Goal: Information Seeking & Learning: Learn about a topic

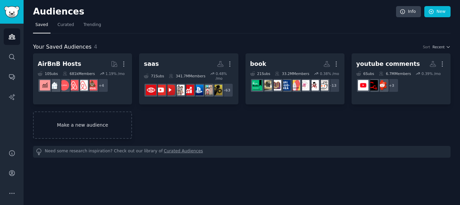
click at [94, 125] on link "Make a new audience" at bounding box center [82, 124] width 99 height 27
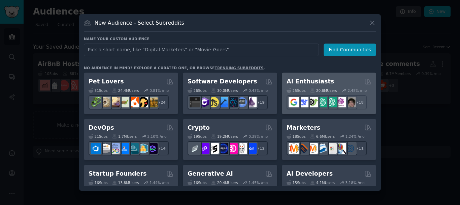
click at [323, 81] on h2 "AI Enthusiasts" at bounding box center [311, 81] width 48 height 8
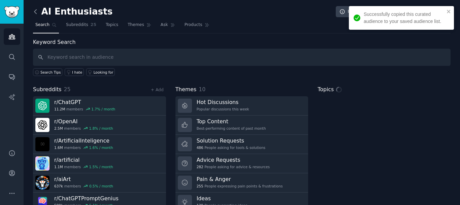
click at [36, 11] on icon at bounding box center [35, 11] width 7 height 7
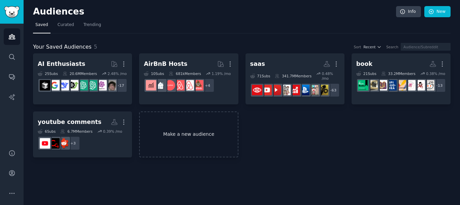
click at [182, 137] on link "Make a new audience" at bounding box center [188, 134] width 99 height 46
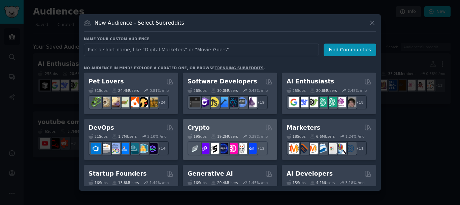
scroll to position [34, 0]
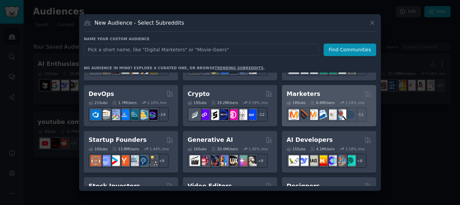
click at [326, 95] on div "Marketers" at bounding box center [329, 94] width 85 height 8
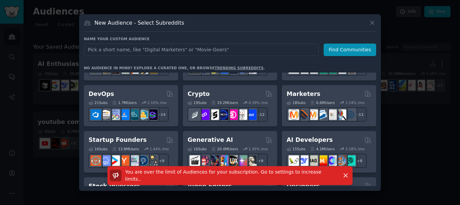
click at [280, 176] on span "You are over the limit of Audiences for your subscription. Go to settings to in…" at bounding box center [223, 175] width 196 height 12
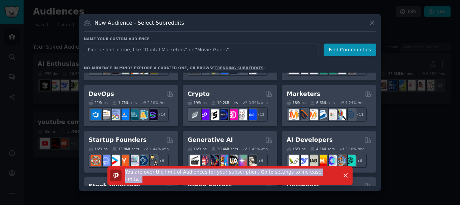
click at [280, 176] on span "You are over the limit of Audiences for your subscription. Go to settings to in…" at bounding box center [223, 175] width 196 height 12
click at [417, 145] on div at bounding box center [230, 102] width 460 height 205
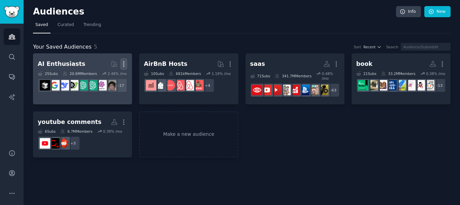
click at [123, 66] on icon "button" at bounding box center [123, 63] width 7 height 7
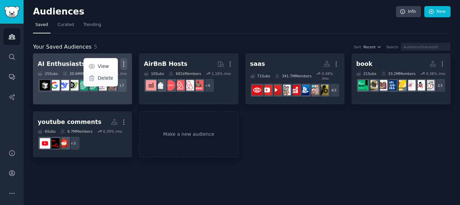
click at [102, 79] on p "Delete" at bounding box center [106, 77] width 16 height 7
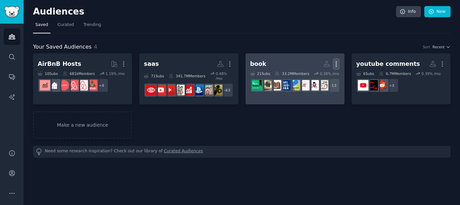
click at [338, 62] on icon "button" at bounding box center [336, 63] width 7 height 7
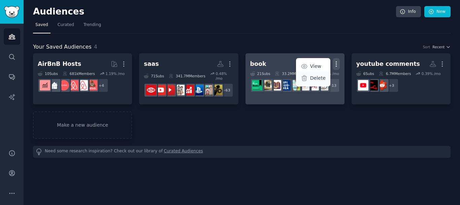
click at [319, 81] on p "Delete" at bounding box center [318, 77] width 16 height 7
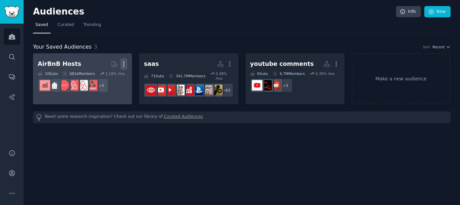
click at [123, 62] on icon "button" at bounding box center [123, 63] width 7 height 7
click at [108, 76] on p "Delete" at bounding box center [106, 77] width 16 height 7
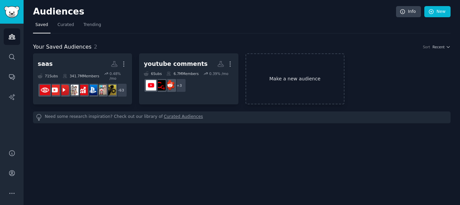
click at [280, 79] on link "Make a new audience" at bounding box center [295, 78] width 99 height 51
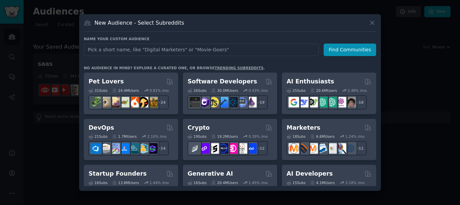
click at [407, 92] on div at bounding box center [230, 102] width 460 height 205
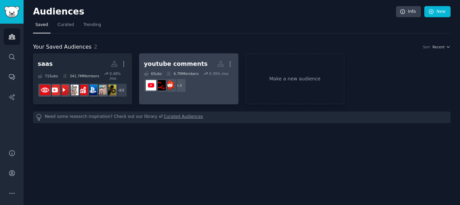
click at [197, 82] on dd "r/PartneredYoutube + 3" at bounding box center [189, 85] width 90 height 19
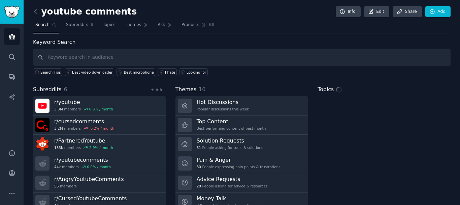
scroll to position [28, 0]
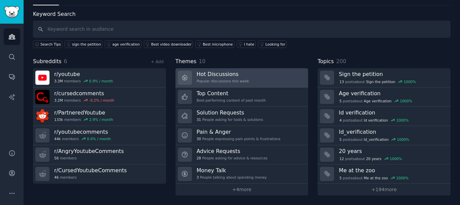
click at [228, 82] on div "Popular discussions this week" at bounding box center [223, 81] width 53 height 5
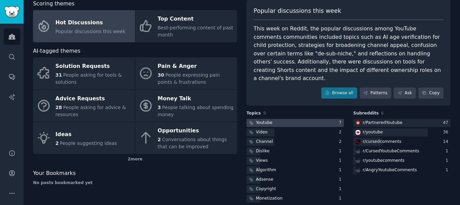
scroll to position [5, 0]
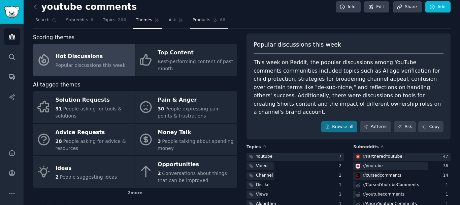
click at [193, 21] on span "Products" at bounding box center [202, 20] width 18 height 6
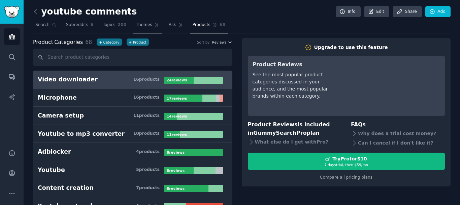
click at [136, 25] on span "Themes" at bounding box center [144, 25] width 17 height 6
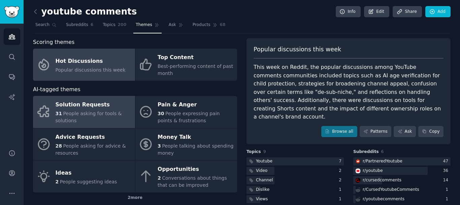
scroll to position [34, 0]
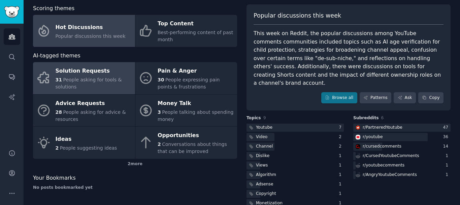
click at [94, 78] on span "People asking for tools & solutions" at bounding box center [89, 83] width 66 height 12
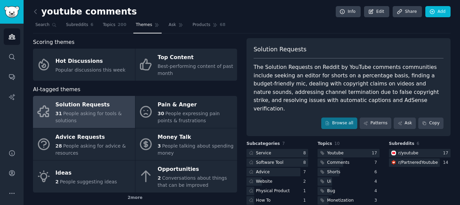
click at [40, 10] on link at bounding box center [37, 11] width 8 height 11
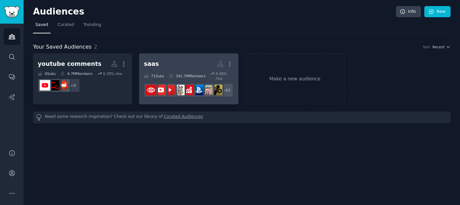
click at [197, 76] on div "341.7M Members" at bounding box center [187, 75] width 37 height 9
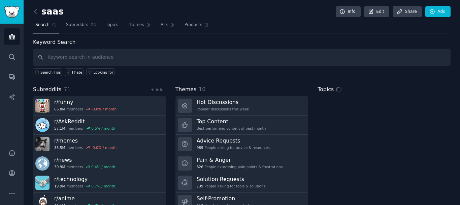
scroll to position [28, 0]
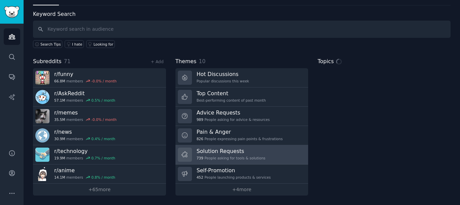
click at [216, 150] on h3 "Solution Requests" at bounding box center [231, 150] width 69 height 7
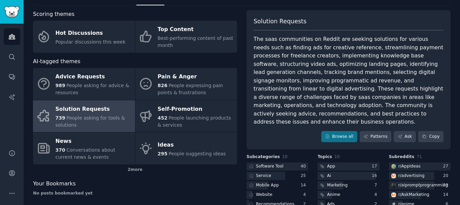
scroll to position [81, 0]
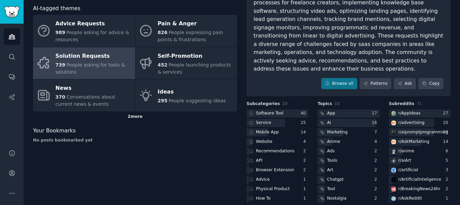
click at [139, 120] on div "2 more" at bounding box center [135, 116] width 204 height 11
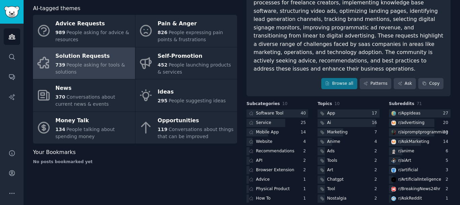
scroll to position [13, 0]
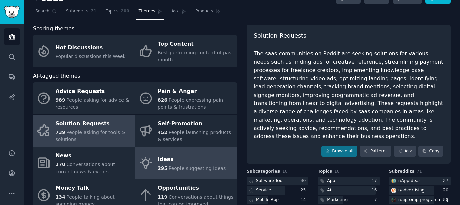
click at [176, 170] on span "People suggesting ideas" at bounding box center [197, 167] width 57 height 5
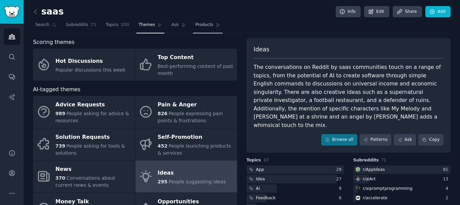
click at [195, 26] on span "Products" at bounding box center [204, 25] width 18 height 6
